Goal: Task Accomplishment & Management: Complete application form

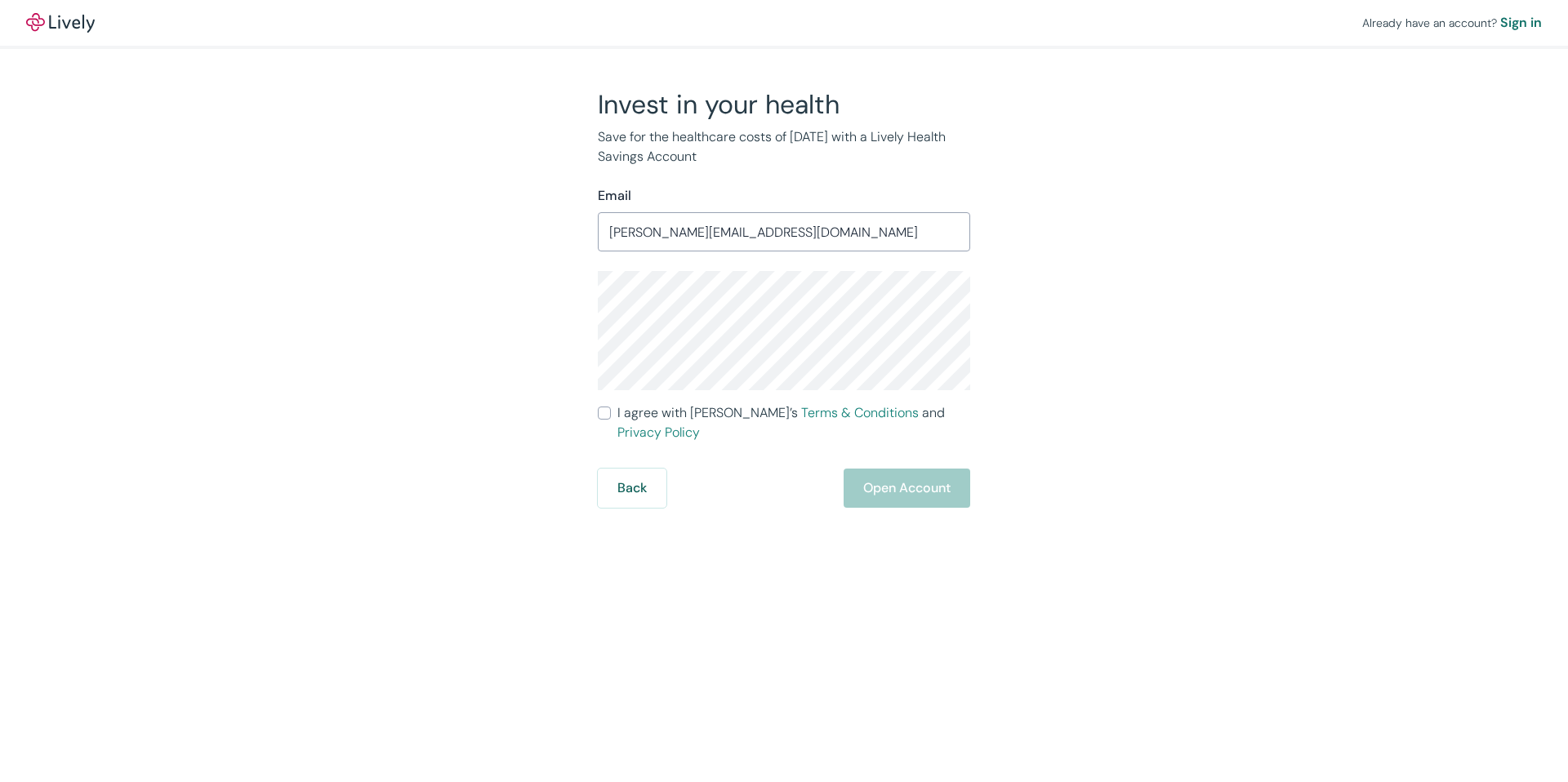
click at [1010, 341] on div "Invest in your health Save for the healthcare costs of [DATE] with a Lively Hea…" at bounding box center [774, 298] width 784 height 419
click at [1123, 433] on div "Invest in your health Save for the healthcare costs of [DATE] with a Lively Hea…" at bounding box center [774, 298] width 784 height 419
click at [880, 470] on div "Back Open Account" at bounding box center [784, 488] width 373 height 39
click at [601, 411] on input "I agree with Lively’s Terms & Conditions and Privacy Policy" at bounding box center [604, 413] width 13 height 13
checkbox input "true"
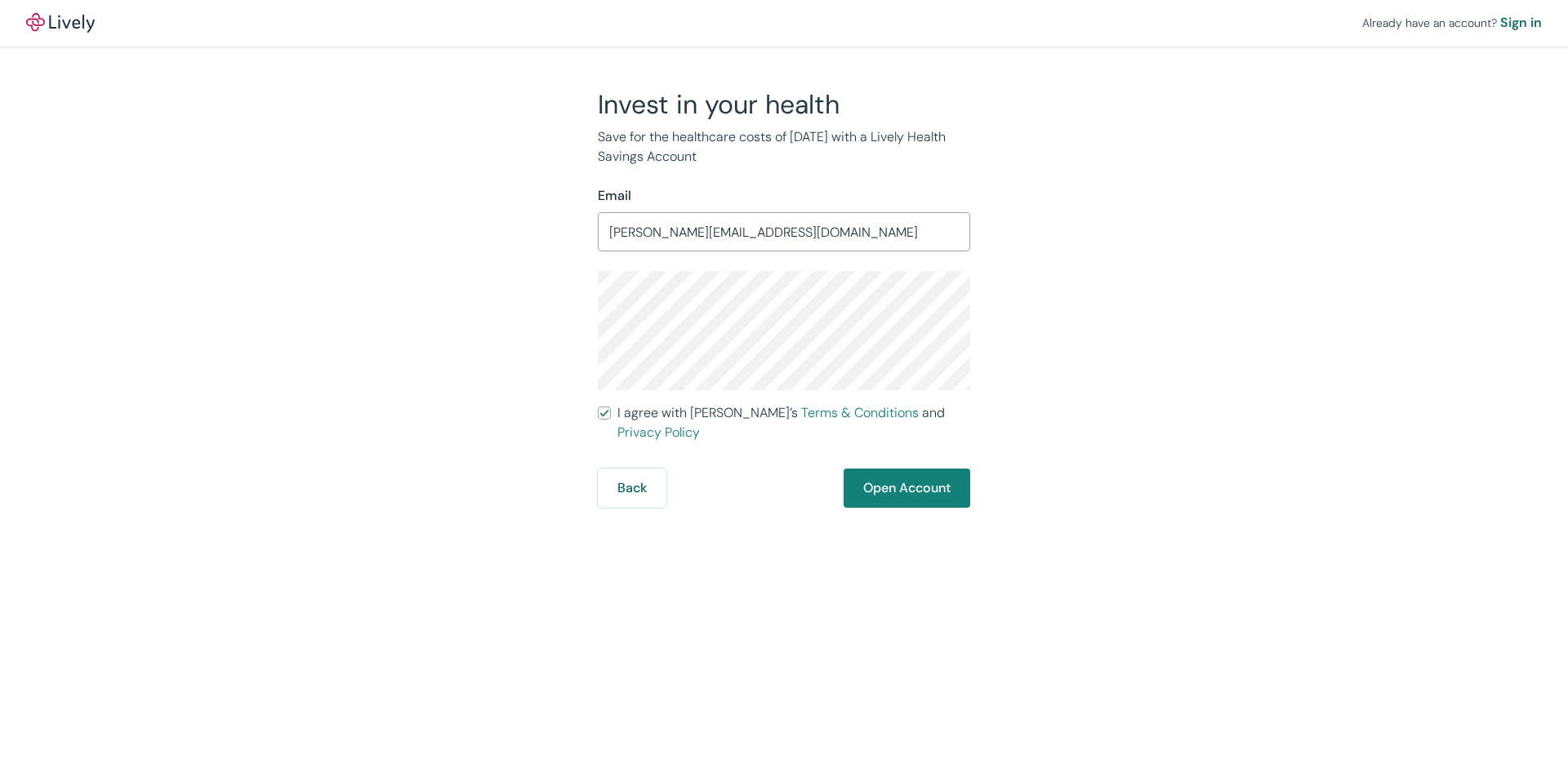
click at [1167, 327] on div "Invest in your health Save for the healthcare costs of [DATE] with a Lively Hea…" at bounding box center [783, 298] width 784 height 419
click at [391, 216] on div "Invest in your health Save for the healthcare costs of [DATE] with a Lively Hea…" at bounding box center [774, 298] width 784 height 419
click at [1073, 383] on div "Invest in your health Save for the healthcare costs of [DATE] with a Lively Hea…" at bounding box center [774, 298] width 784 height 419
click at [922, 475] on button "Open Account" at bounding box center [907, 488] width 126 height 39
click at [634, 469] on button "Back" at bounding box center [632, 488] width 69 height 39
